Goal: Task Accomplishment & Management: Manage account settings

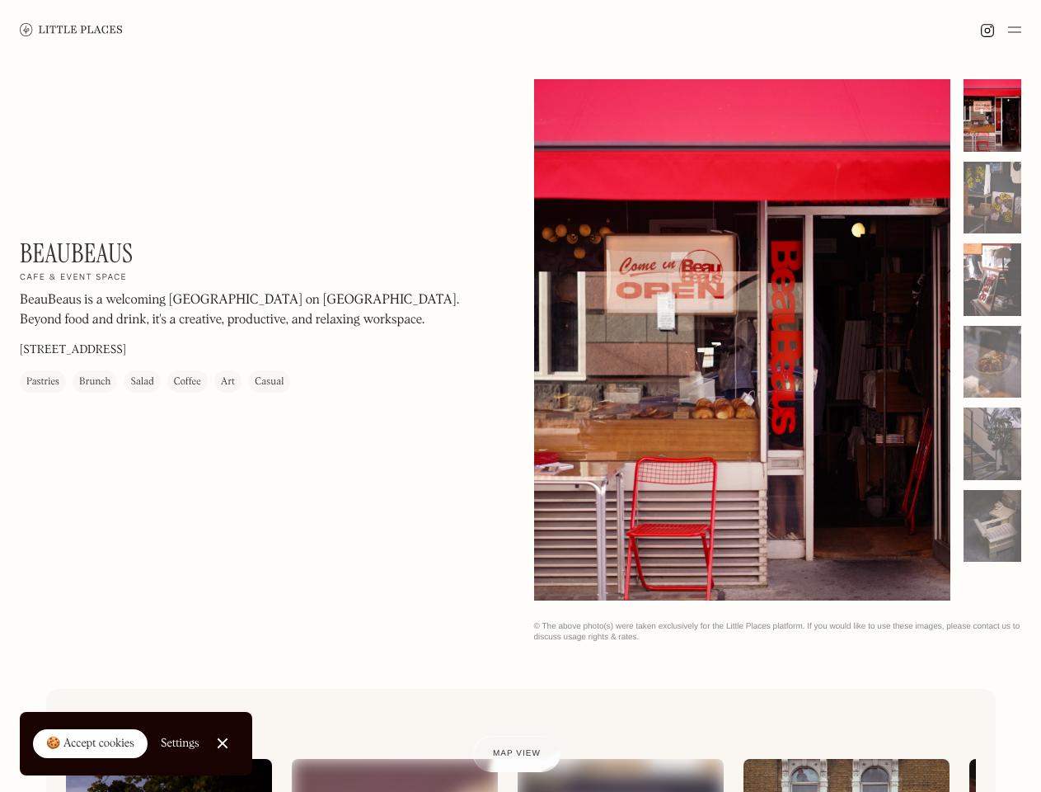
click at [1015, 30] on img at bounding box center [1014, 30] width 13 height 20
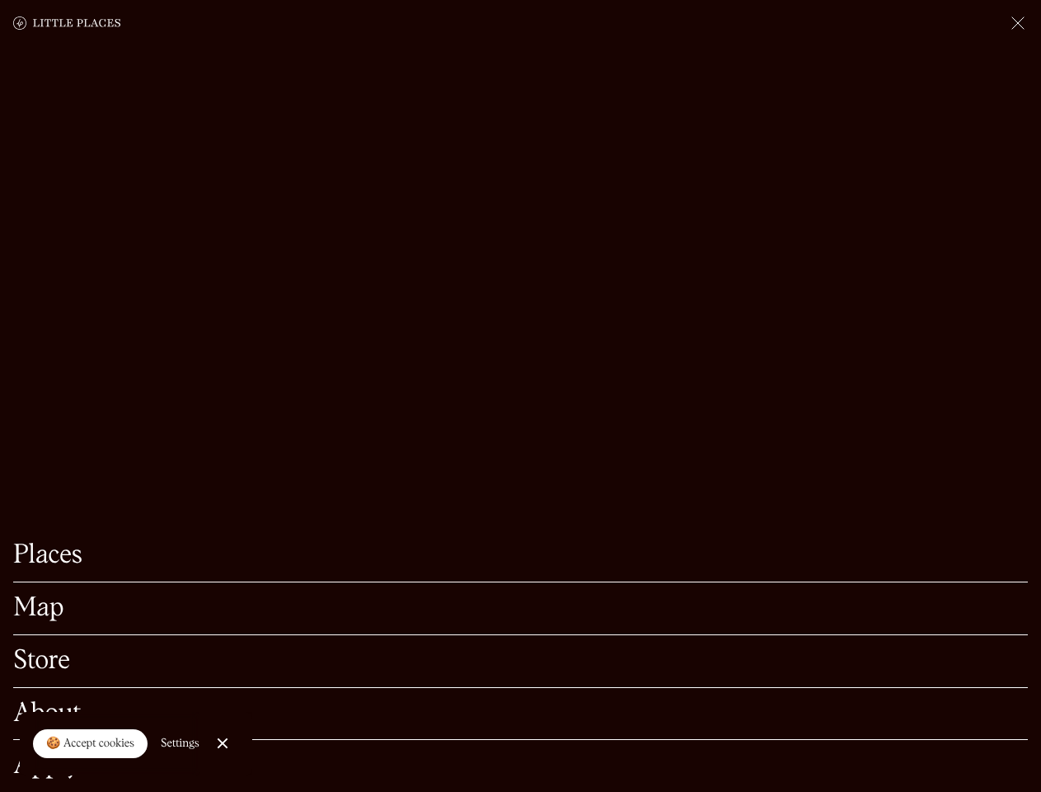
click at [91, 744] on div "🍪 Accept cookies" at bounding box center [90, 743] width 88 height 16
checkbox input "true"
click at [181, 743] on div "Settings" at bounding box center [180, 743] width 39 height 12
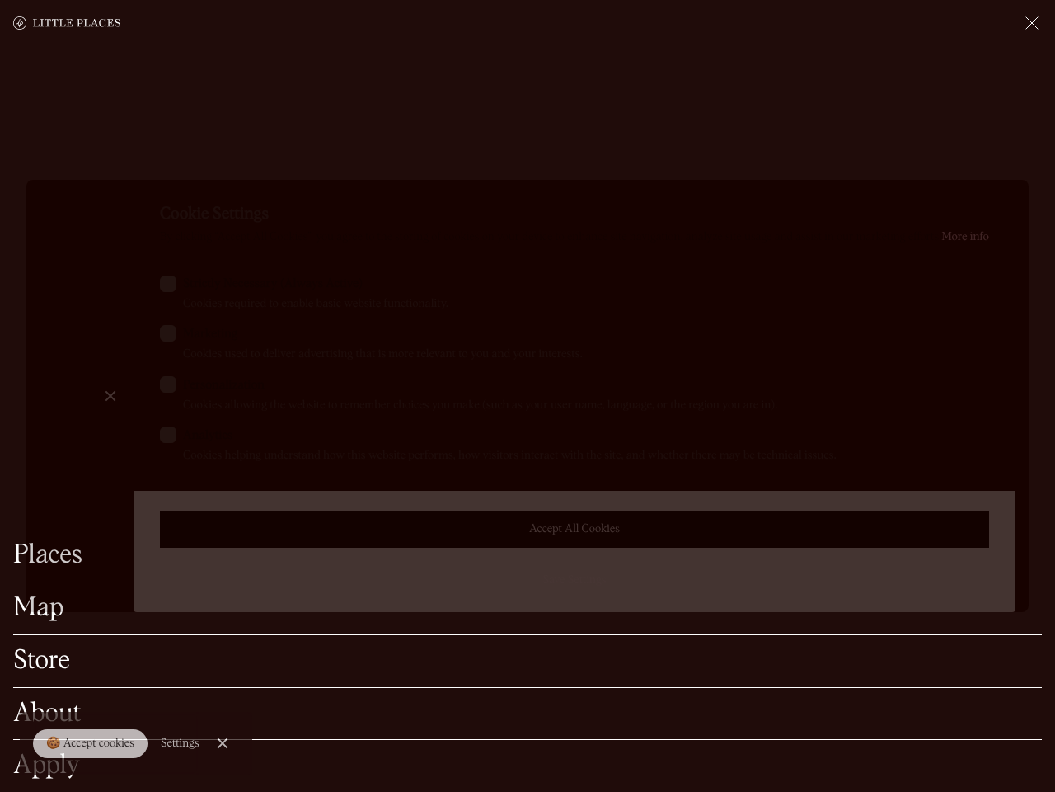
click at [223, 743] on div at bounding box center [527, 396] width 1055 height 792
click at [743, 341] on label "Marketing Cookies used to deliver advertising that is more relevant to you and …" at bounding box center [574, 344] width 829 height 38
click at [194, 336] on input "Marketing Cookies used to deliver advertising that is more relevant to you and …" at bounding box center [188, 330] width 11 height 11
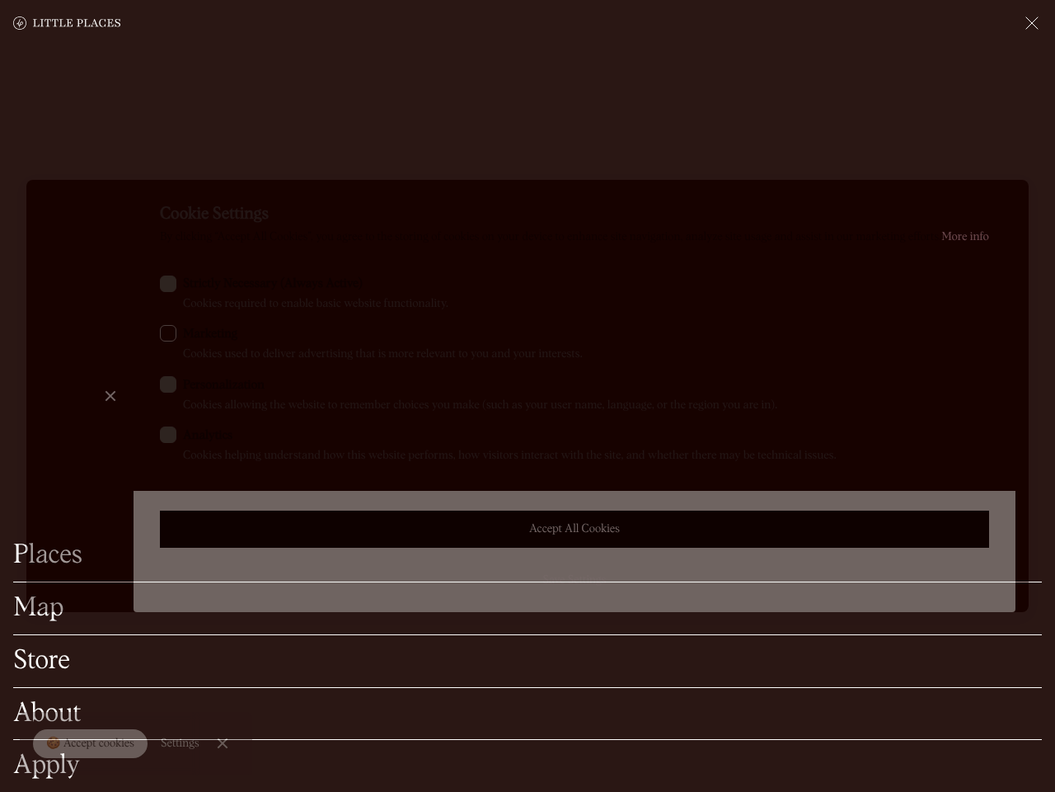
click at [743, 340] on label "Marketing Cookies used to deliver advertising that is more relevant to you and …" at bounding box center [574, 344] width 829 height 38
click at [194, 336] on input "Marketing Cookies used to deliver advertising that is more relevant to you and …" at bounding box center [188, 330] width 11 height 11
checkbox input "true"
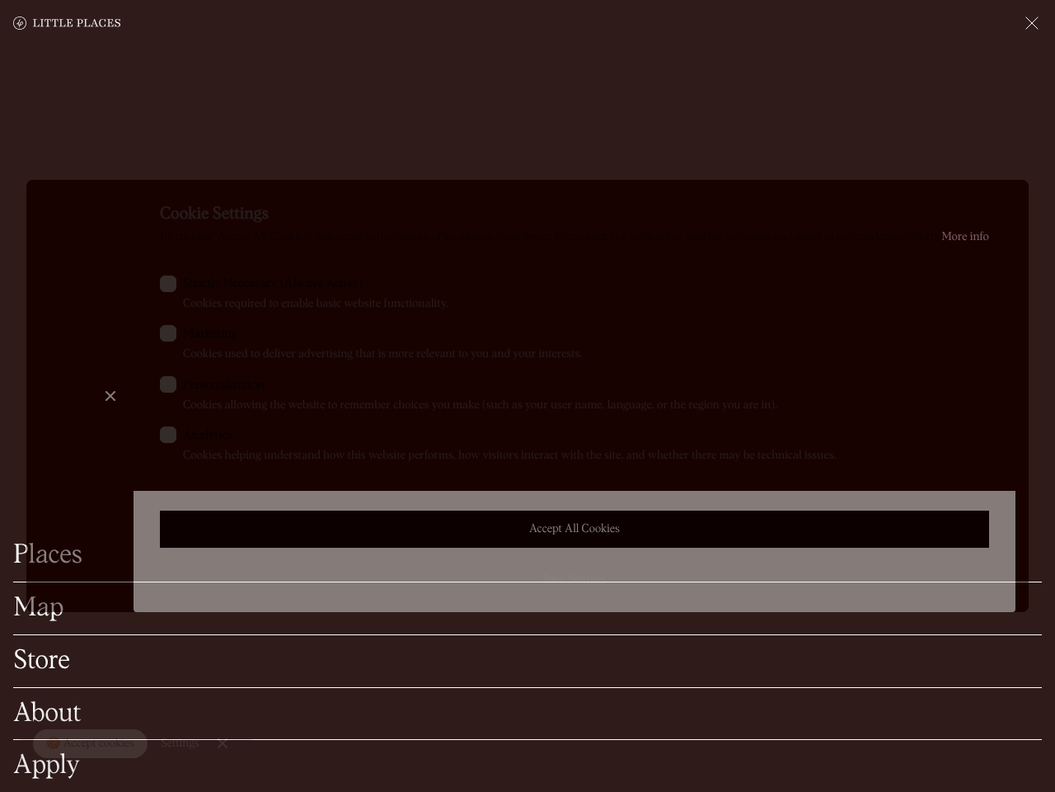
click at [993, 115] on div at bounding box center [527, 396] width 1055 height 792
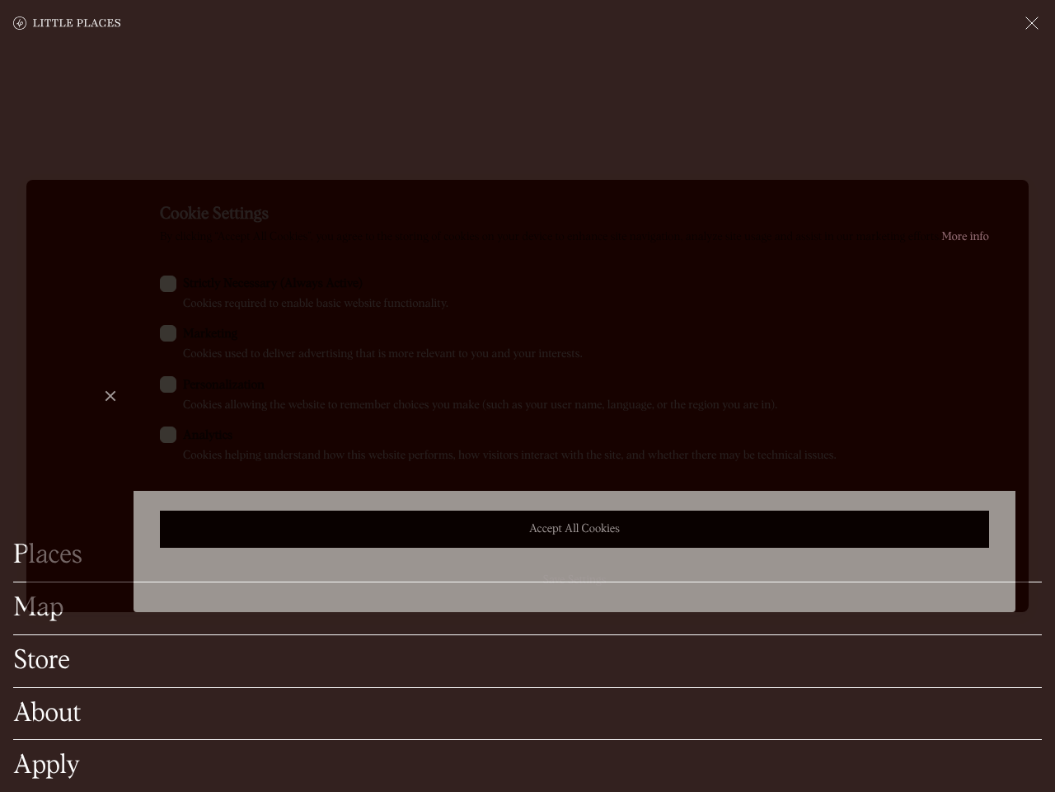
click at [993, 198] on div "Cookie Settings By clicking “Accept All Cookies”, you agree to the storing of c…" at bounding box center [575, 396] width 882 height 432
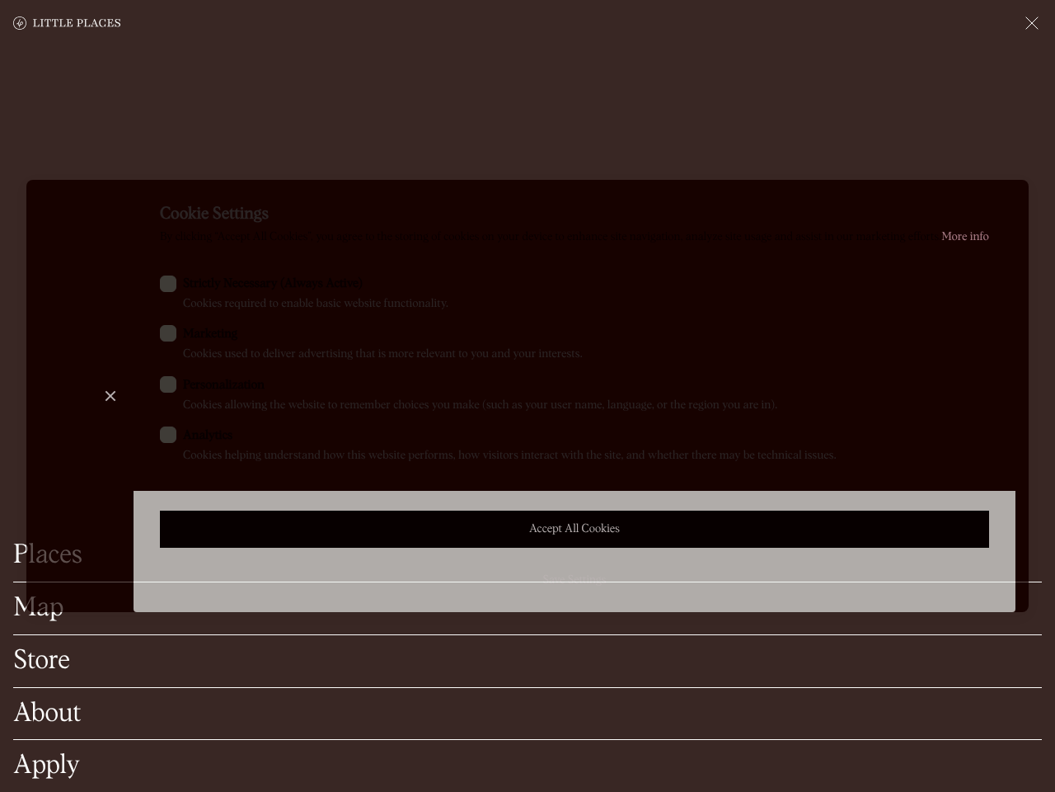
click at [993, 280] on div "Cookie Settings By clicking “Accept All Cookies”, you agree to the storing of c…" at bounding box center [575, 396] width 882 height 432
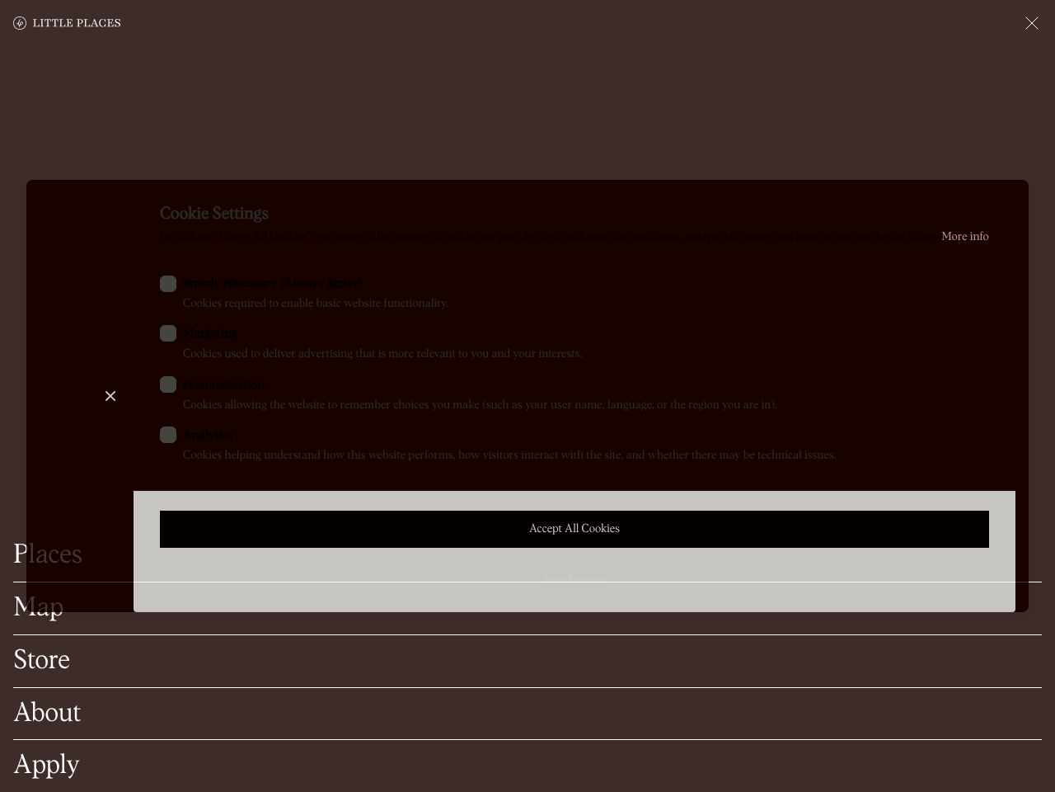
click at [993, 362] on div "Cookie Settings By clicking “Accept All Cookies”, you agree to the storing of c…" at bounding box center [575, 396] width 882 height 432
